Goal: Check status: Check status

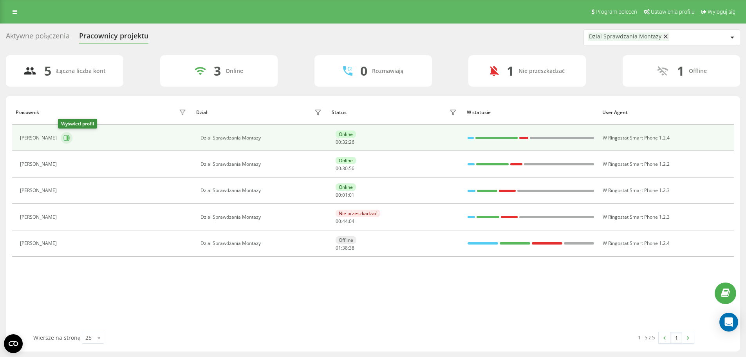
click at [64, 139] on icon at bounding box center [67, 138] width 6 height 6
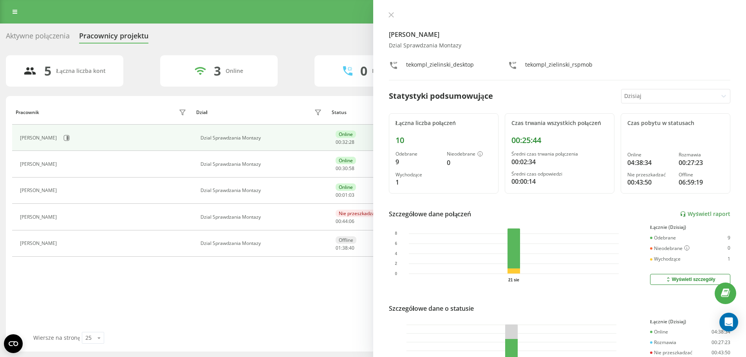
click at [390, 17] on icon at bounding box center [390, 14] width 5 height 5
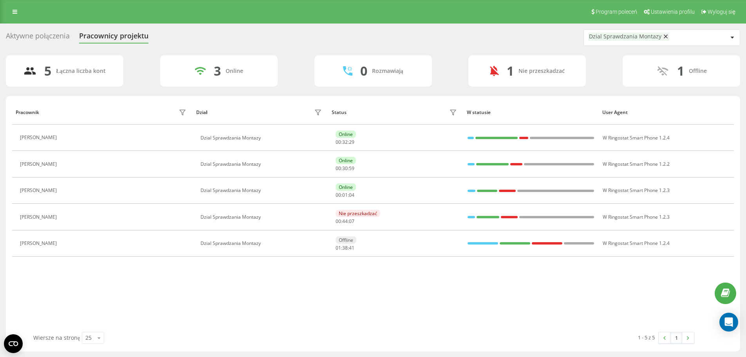
click at [61, 163] on button at bounding box center [65, 164] width 9 height 11
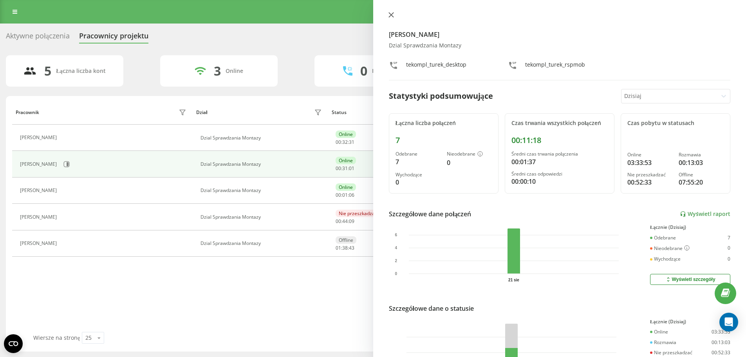
click at [392, 12] on icon at bounding box center [390, 14] width 5 height 5
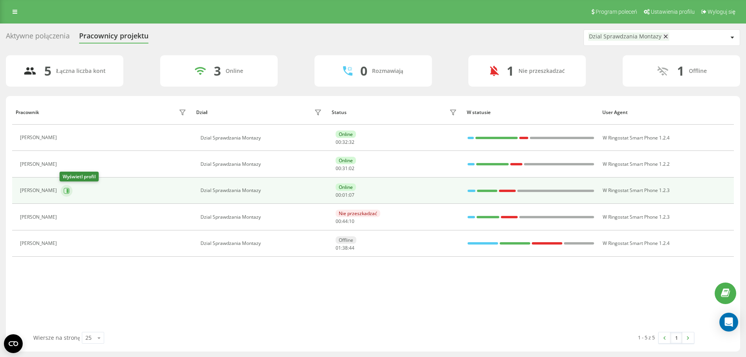
click at [69, 189] on button at bounding box center [67, 191] width 12 height 12
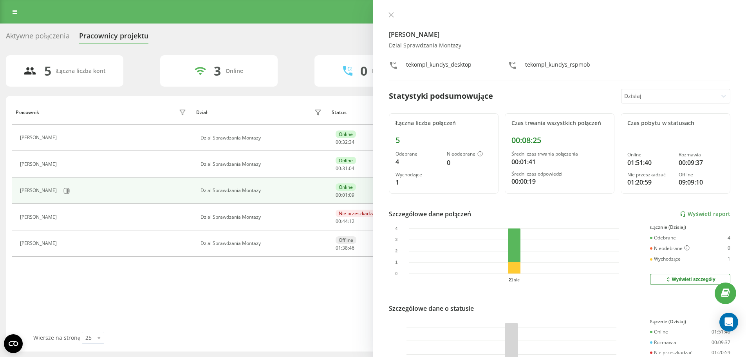
click at [391, 17] on icon at bounding box center [390, 14] width 5 height 5
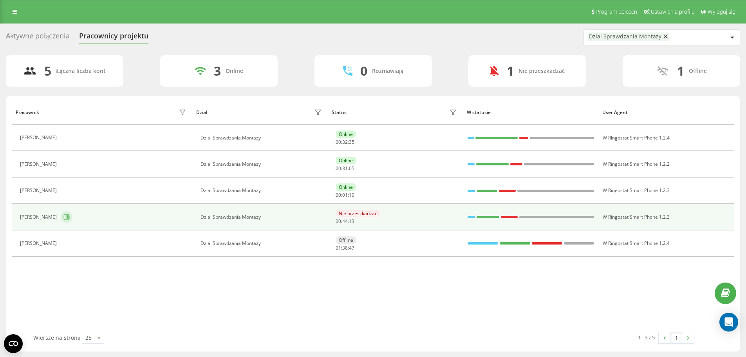
click at [64, 217] on icon at bounding box center [66, 217] width 6 height 6
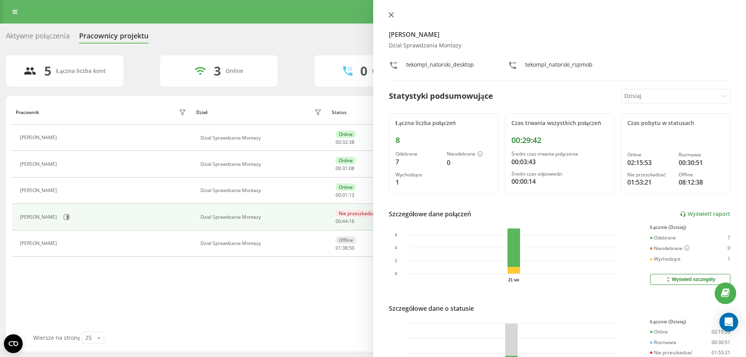
click at [386, 12] on button at bounding box center [391, 15] width 10 height 7
